Goal: Task Accomplishment & Management: Manage account settings

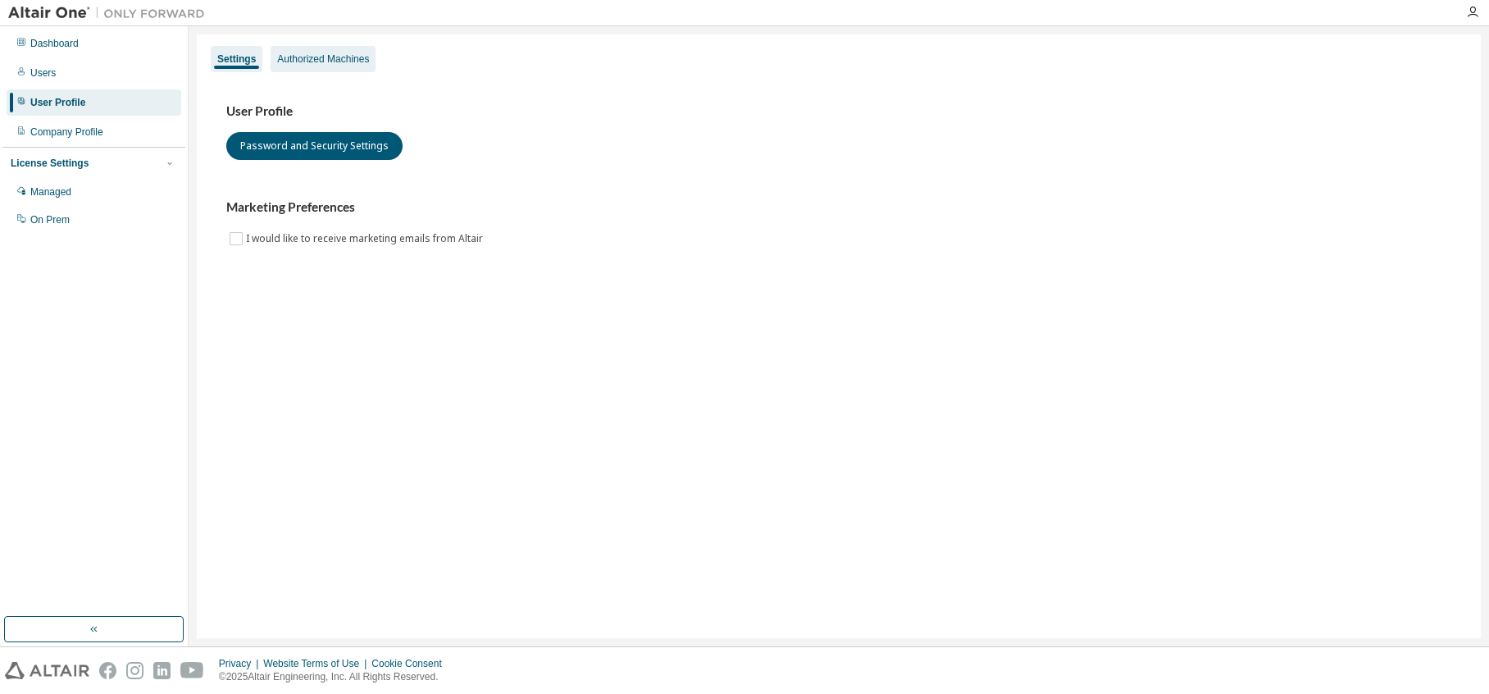
click at [326, 67] on div "Authorized Machines" at bounding box center [323, 59] width 105 height 26
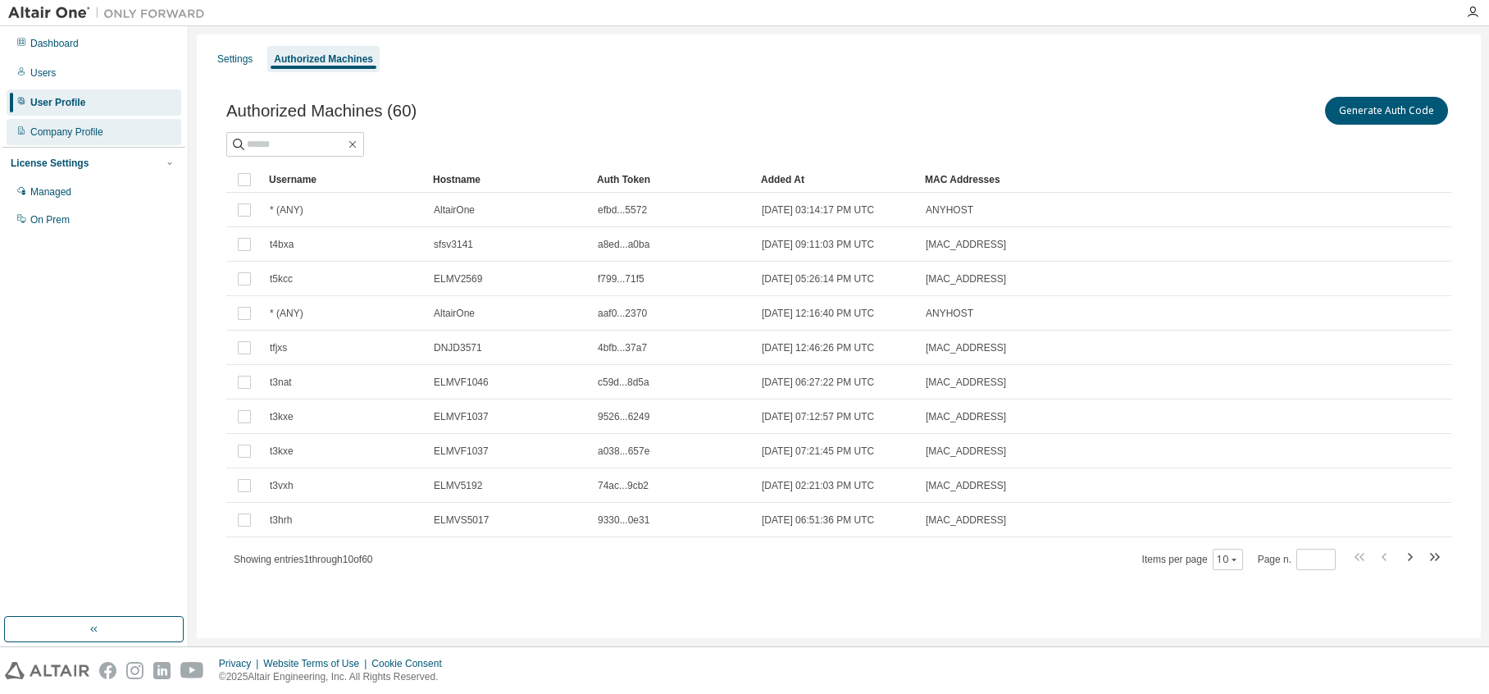
click at [83, 134] on div "Company Profile" at bounding box center [66, 131] width 73 height 13
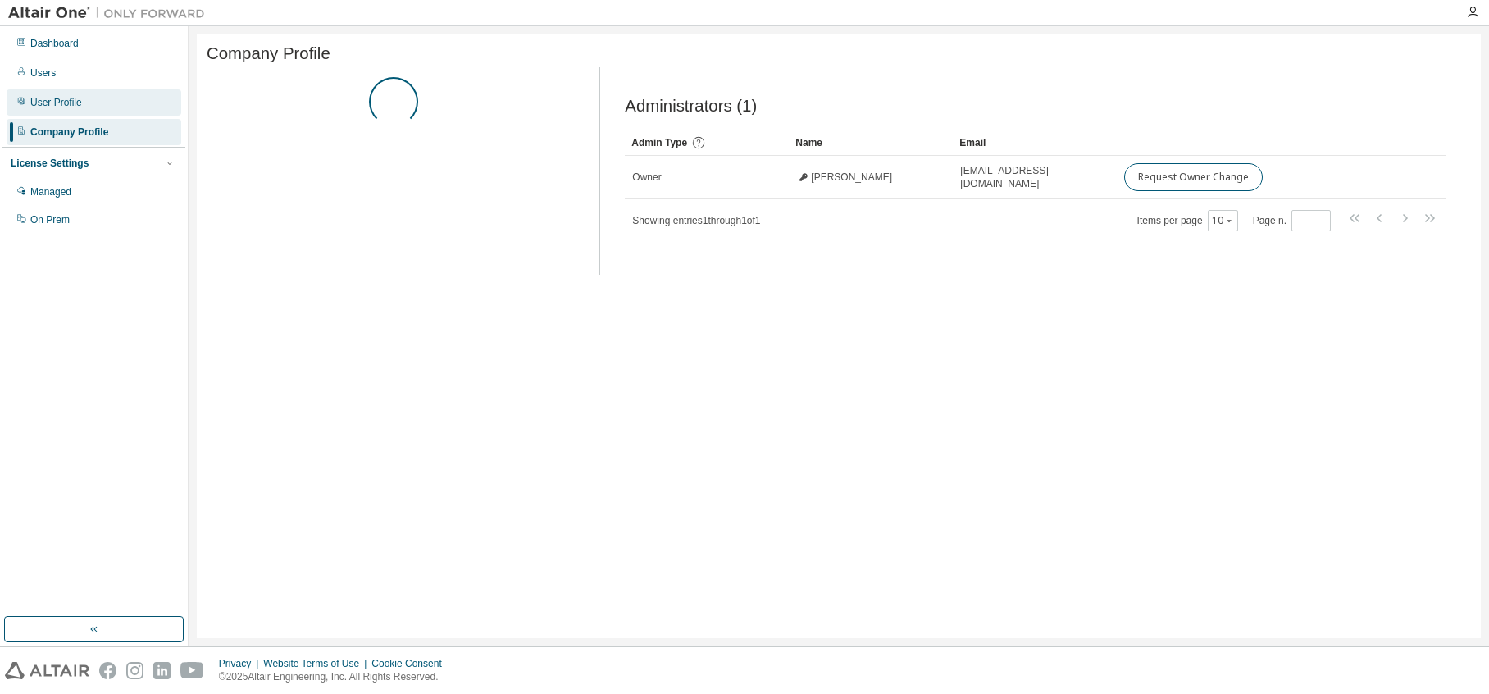
click at [84, 101] on div "User Profile" at bounding box center [94, 102] width 175 height 26
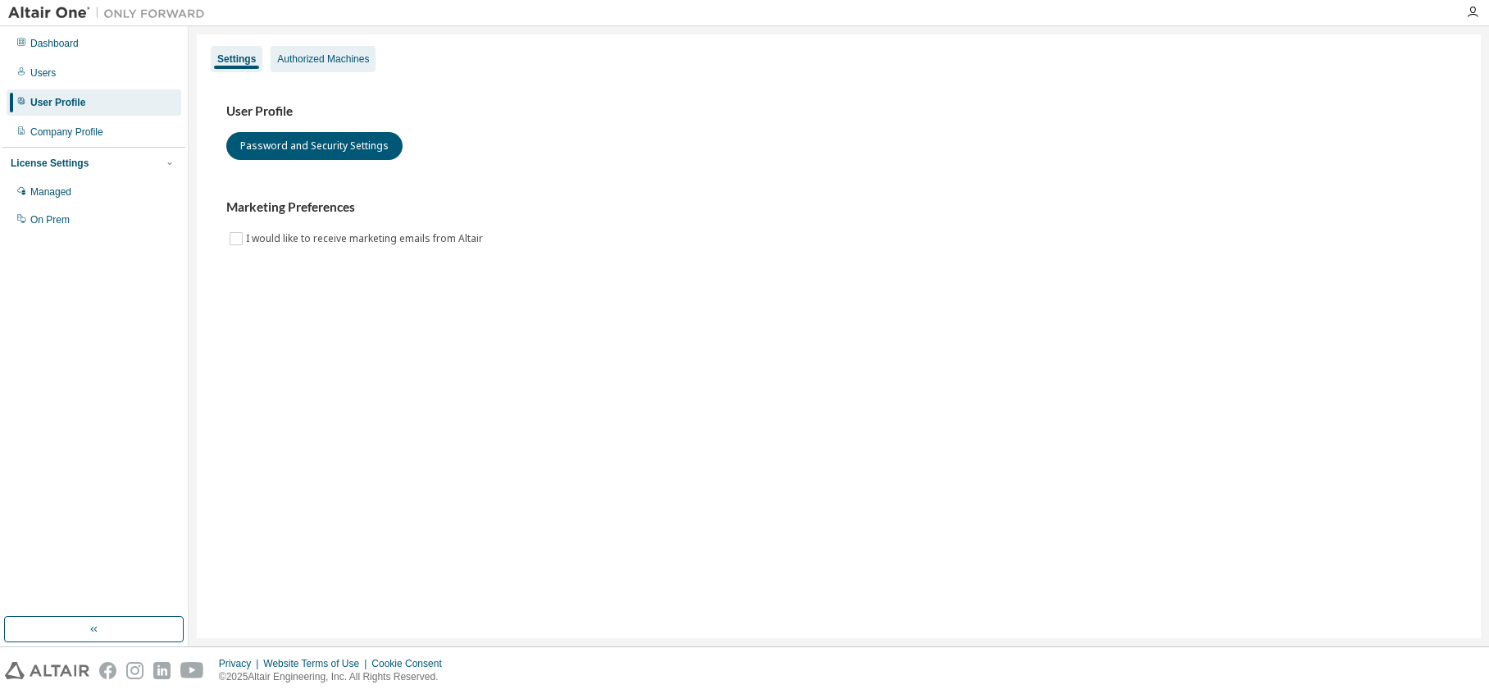
click at [349, 62] on div "Authorized Machines" at bounding box center [323, 58] width 92 height 13
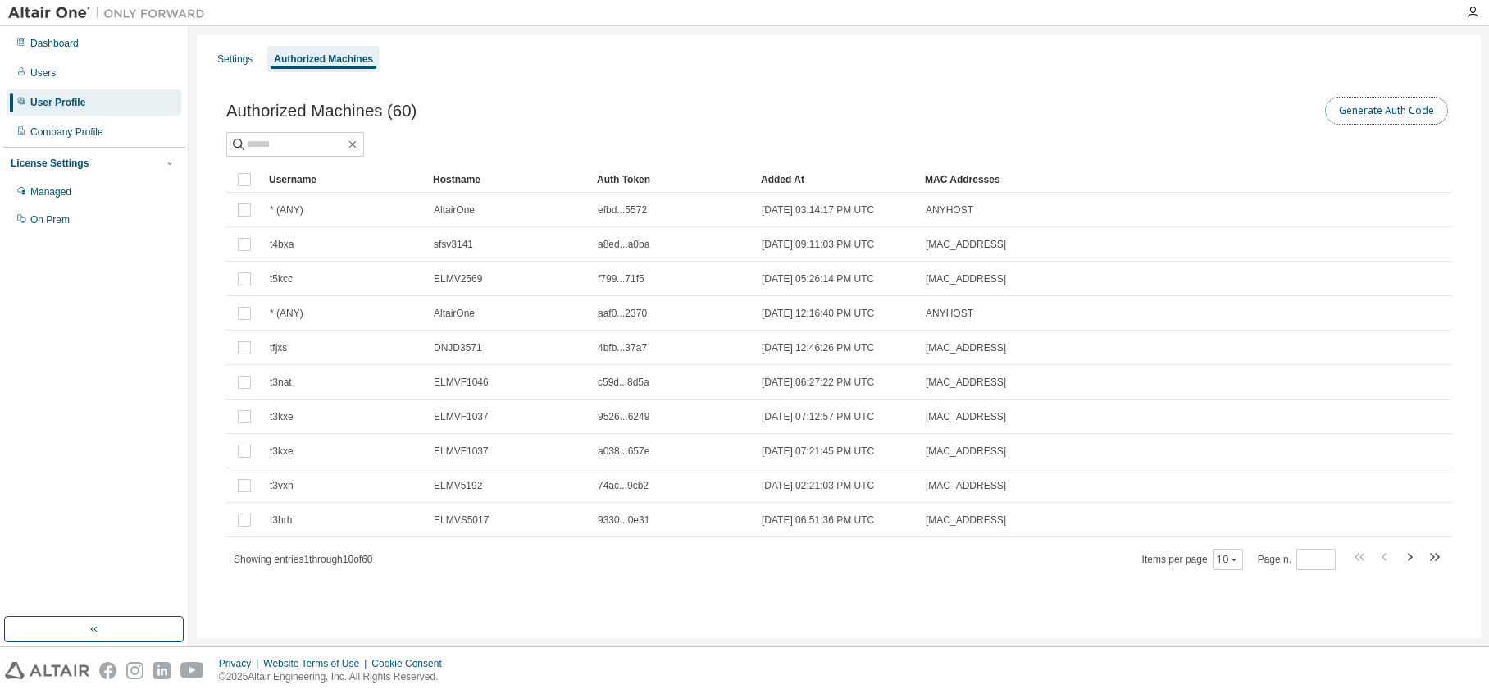
click at [1362, 107] on button "Generate Auth Code" at bounding box center [1386, 111] width 123 height 28
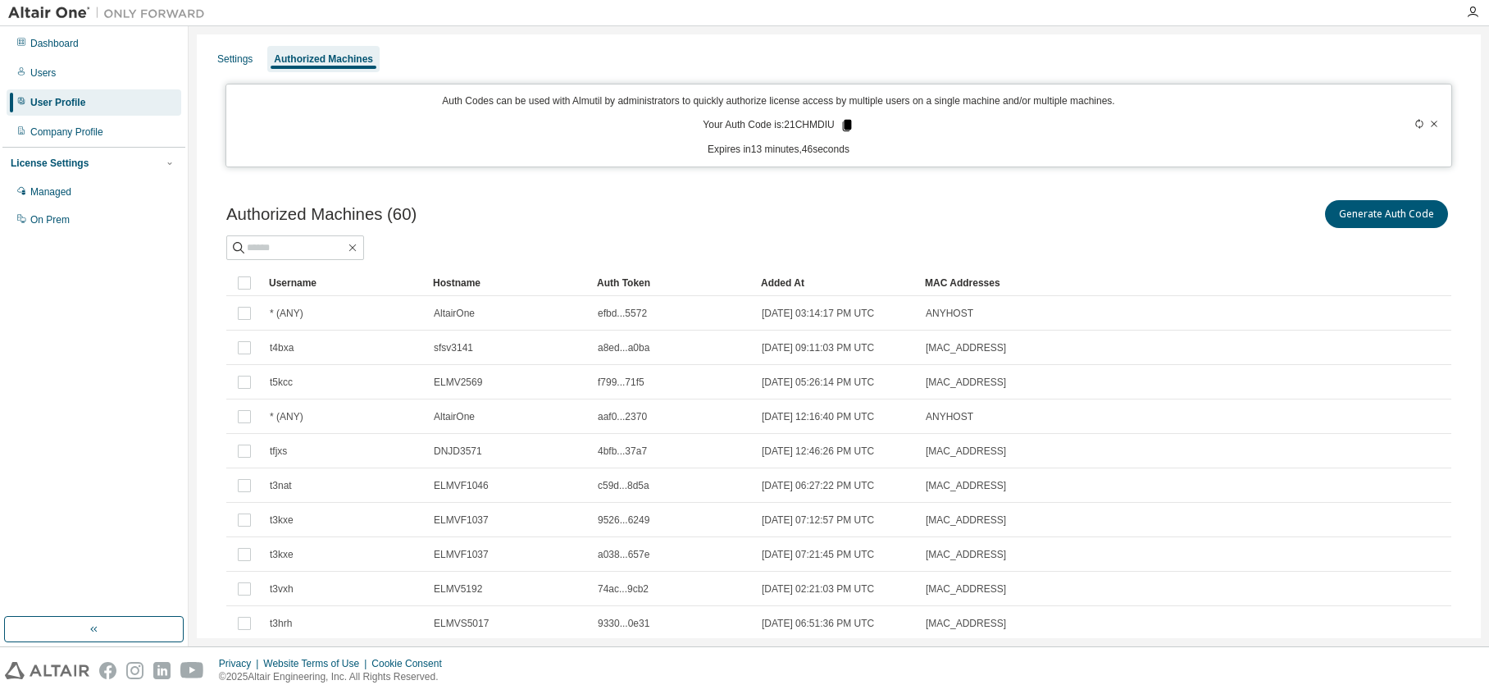
click at [842, 128] on icon at bounding box center [846, 125] width 9 height 11
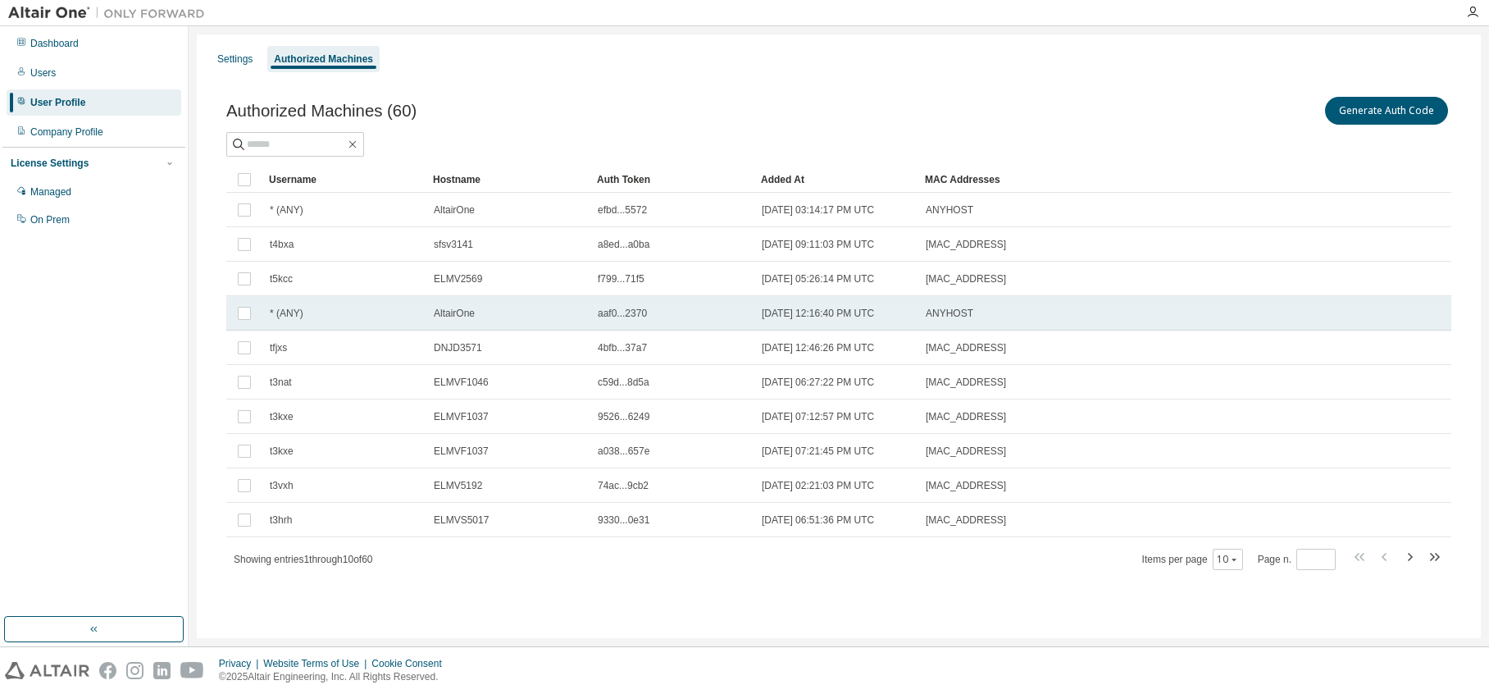
click at [894, 306] on td "[DATE] 12:16:40 PM UTC" at bounding box center [836, 313] width 164 height 34
